Goal: Task Accomplishment & Management: Use online tool/utility

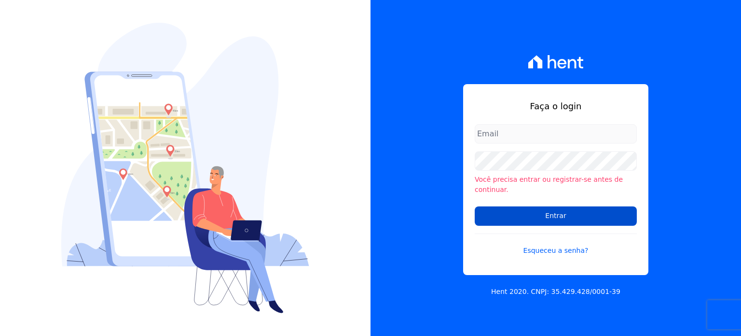
type input "[PERSON_NAME][EMAIL_ADDRESS][DOMAIN_NAME]"
click at [608, 208] on input "Entrar" at bounding box center [556, 215] width 162 height 19
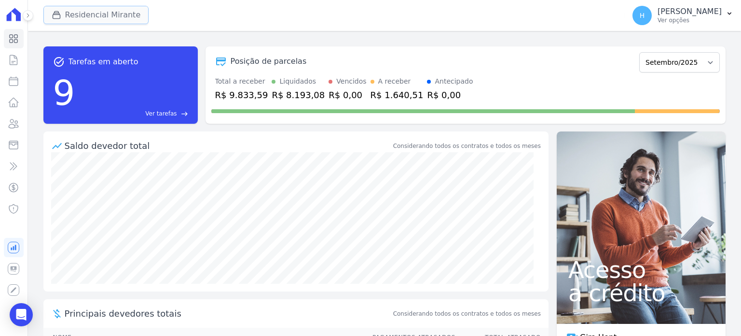
click at [86, 15] on button "Residencial Mirante" at bounding box center [96, 15] width 106 height 18
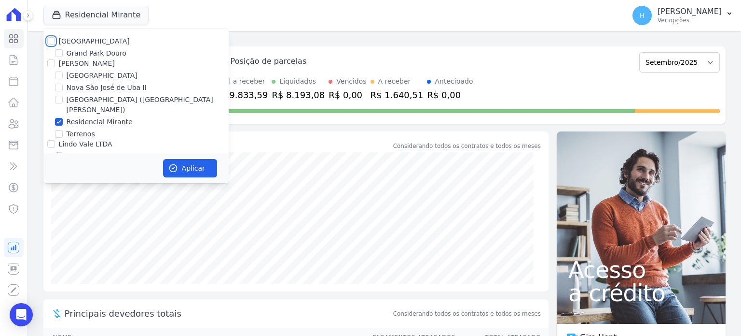
click at [51, 42] on input "[GEOGRAPHIC_DATA]" at bounding box center [51, 41] width 8 height 8
checkbox input "true"
click at [50, 64] on input "[PERSON_NAME]" at bounding box center [51, 63] width 8 height 8
checkbox input "true"
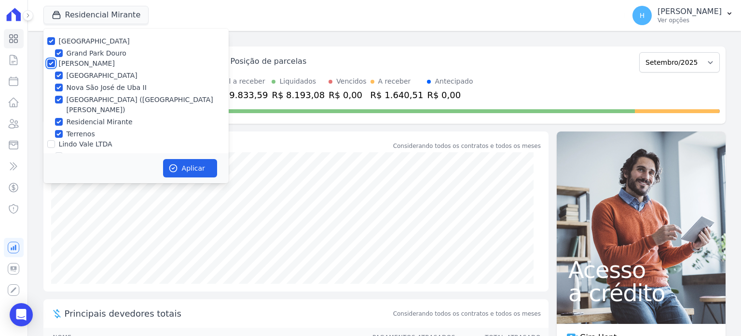
checkbox input "true"
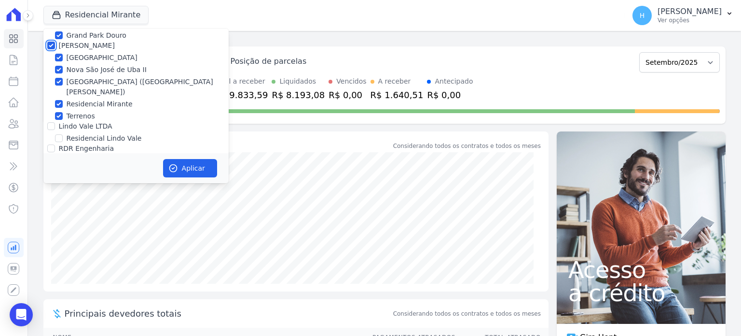
scroll to position [28, 0]
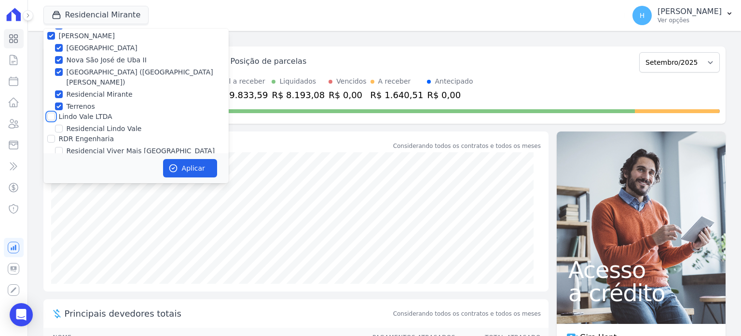
click at [52, 112] on input "Lindo Vale LTDA" at bounding box center [51, 116] width 8 height 8
checkbox input "true"
drag, startPoint x: 52, startPoint y: 130, endPoint x: 59, endPoint y: 134, distance: 8.2
click at [52, 135] on input "RDR Engenharia" at bounding box center [51, 139] width 8 height 8
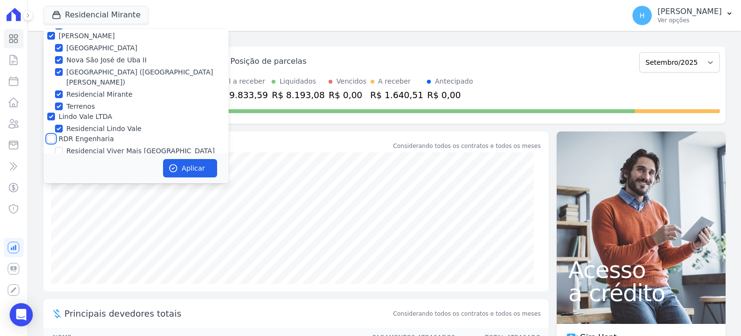
checkbox input "true"
click at [187, 175] on button "Aplicar" at bounding box center [190, 168] width 54 height 18
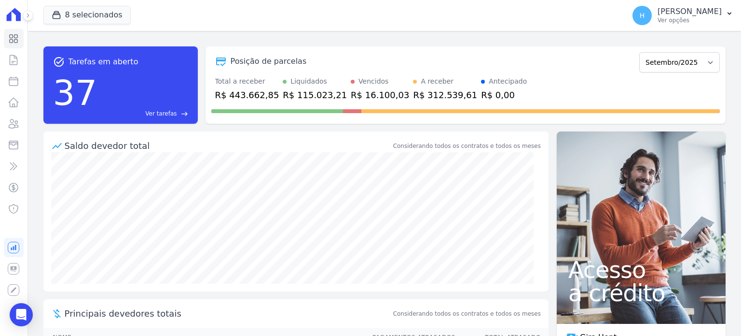
click at [728, 20] on button "H [PERSON_NAME] Ver opções" at bounding box center [683, 15] width 116 height 27
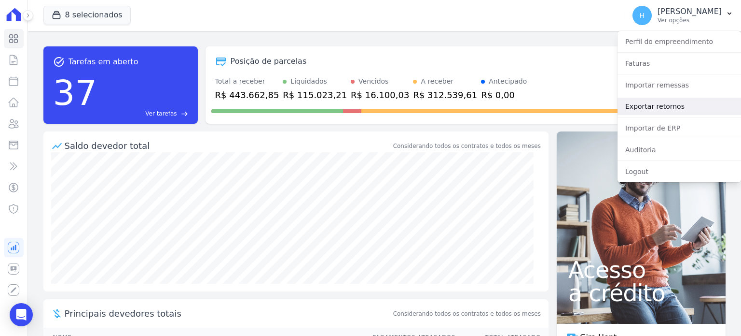
click at [676, 104] on link "Exportar retornos" at bounding box center [680, 106] width 124 height 17
